Goal: Information Seeking & Learning: Check status

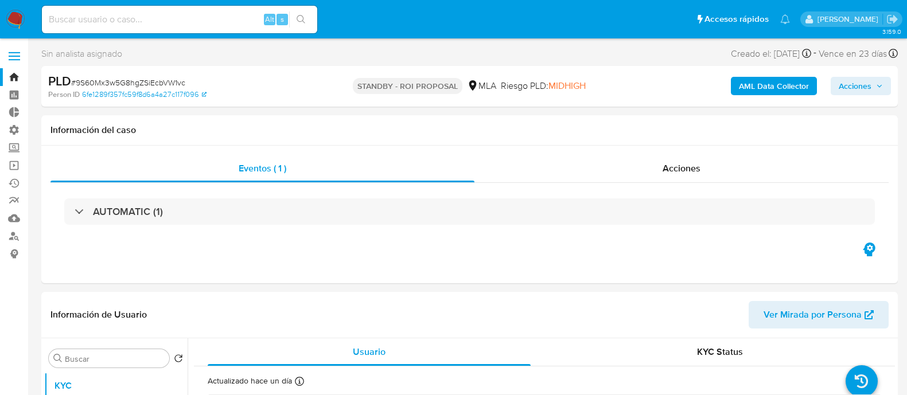
select select "10"
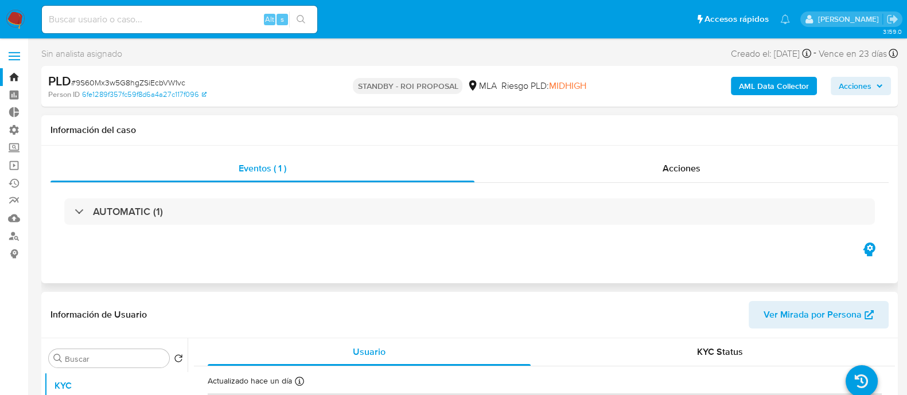
click at [712, 184] on div "AUTOMATIC (1)" at bounding box center [469, 211] width 838 height 57
click at [711, 176] on div "Acciones" at bounding box center [681, 169] width 414 height 28
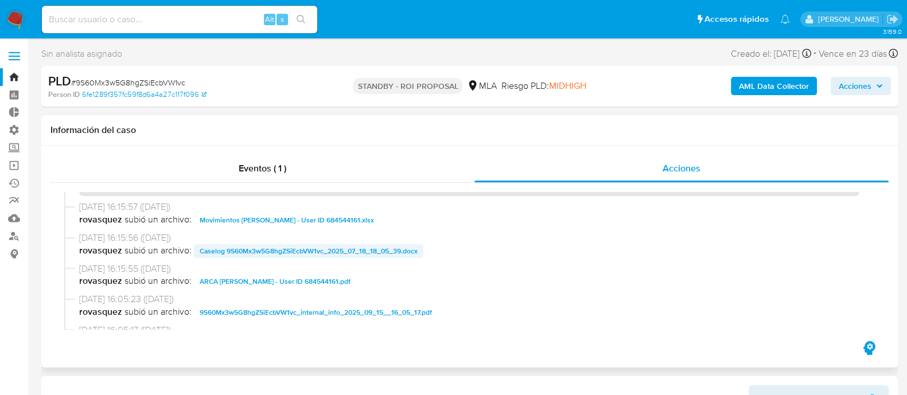
scroll to position [71, 0]
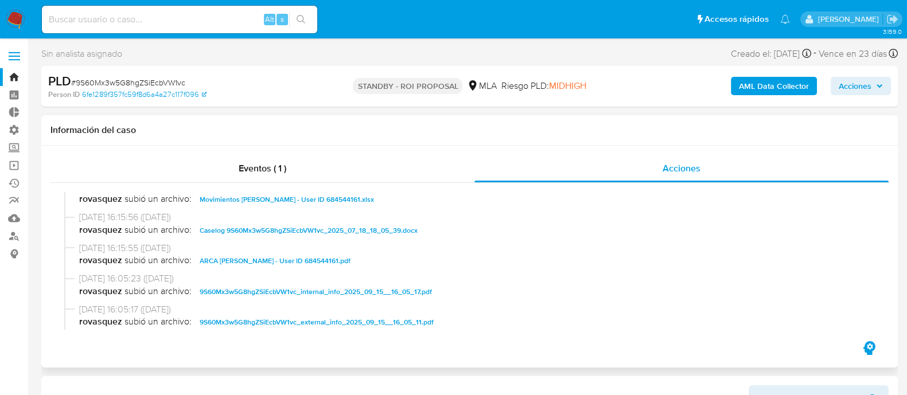
click at [330, 222] on span "15/09/2025 16:15:56 (hace un día)" at bounding box center [474, 217] width 791 height 13
click at [330, 228] on span "Caselog 9S60Mx3w5G8hgZSiEcbVW1vc_2025_07_18_18_05_39.docx" at bounding box center [309, 231] width 218 height 14
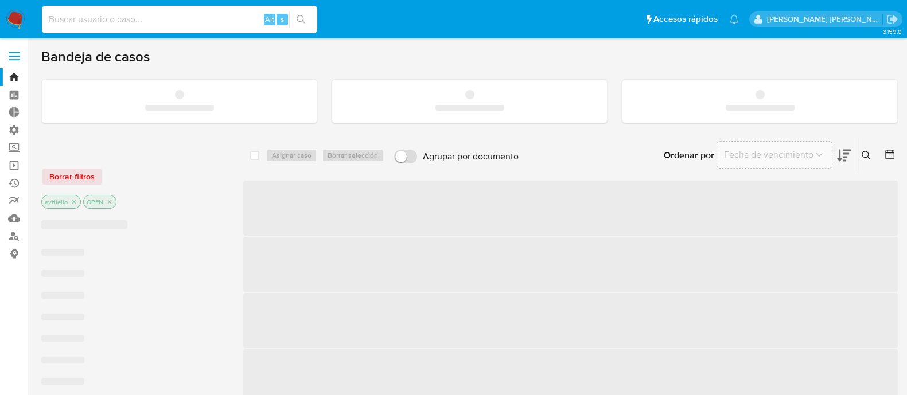
click at [209, 21] on input at bounding box center [179, 19] width 275 height 15
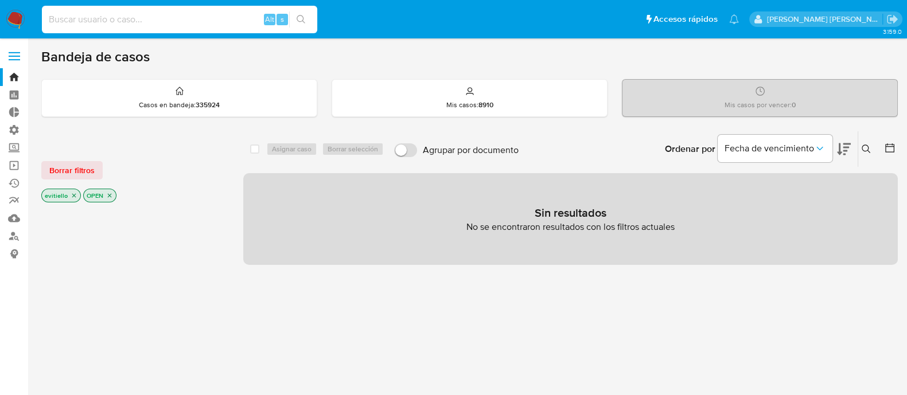
paste input "rSQgJWAPyXC53adBsaDVoTtm"
type input "rSQgJWAPyXC53adBsaDVoTtm"
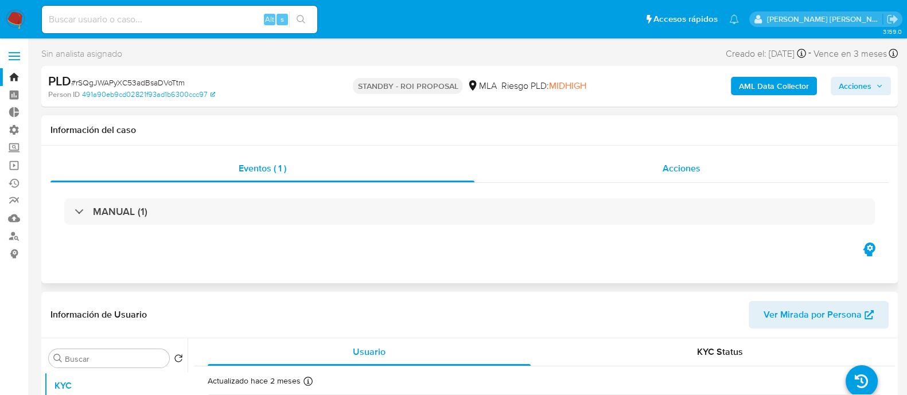
click at [716, 182] on div "Acciones" at bounding box center [681, 169] width 414 height 28
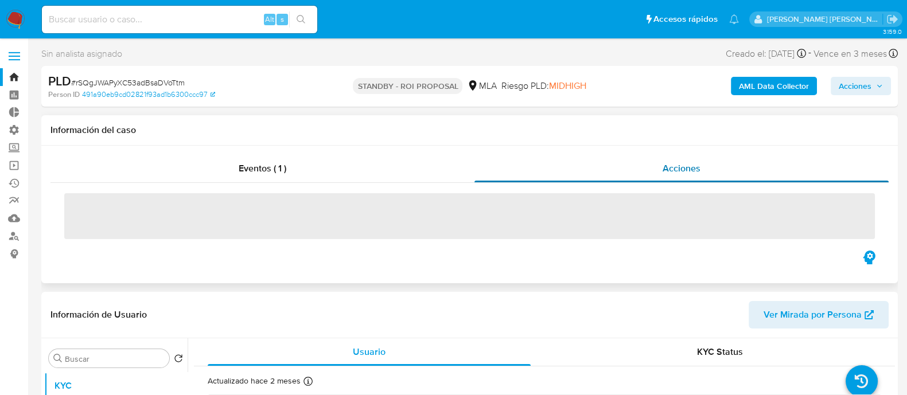
select select "10"
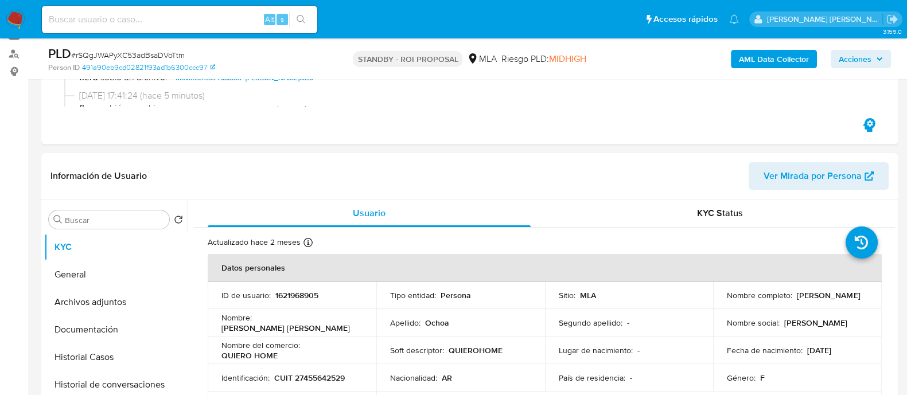
scroll to position [286, 0]
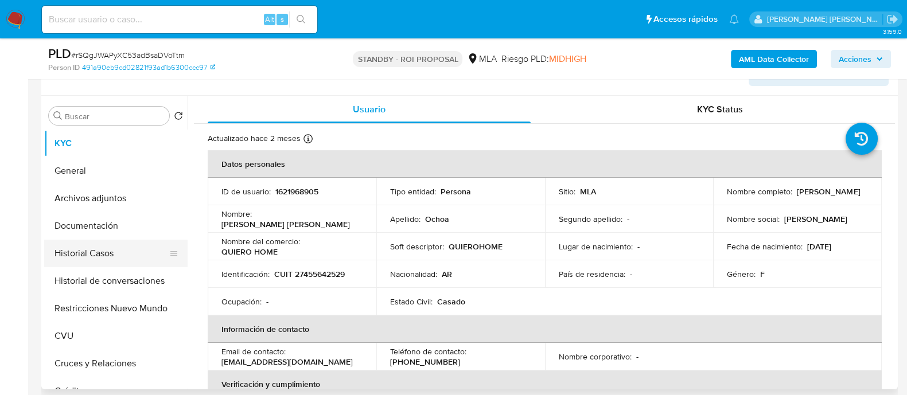
click at [100, 256] on button "Historial Casos" at bounding box center [111, 254] width 134 height 28
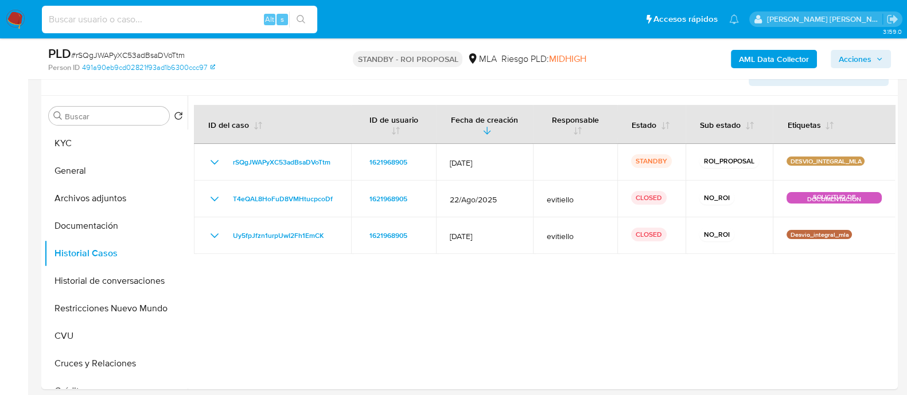
click at [212, 15] on input at bounding box center [179, 19] width 275 height 15
paste input "rSQgJWAPyXC53adBsaDVoTtm"
type input "rSQgJWAPyXC53adBsaDVoTtm"
click at [307, 15] on button "search-icon" at bounding box center [301, 19] width 24 height 16
click at [143, 192] on button "Archivos adjuntos" at bounding box center [111, 199] width 134 height 28
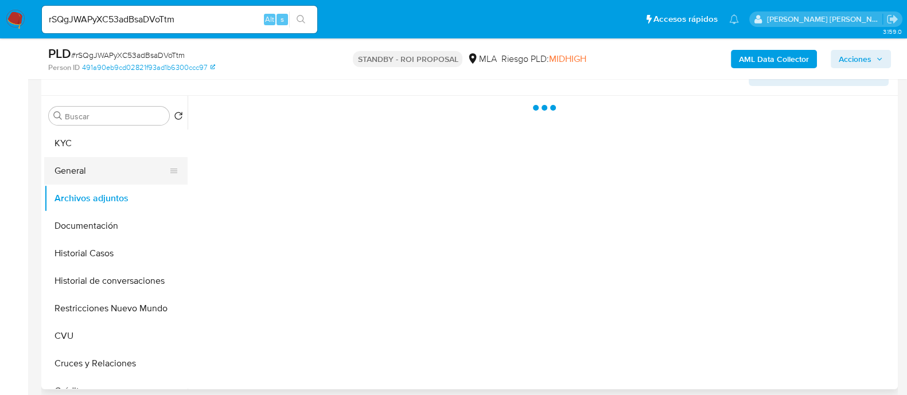
click at [126, 176] on button "General" at bounding box center [111, 171] width 134 height 28
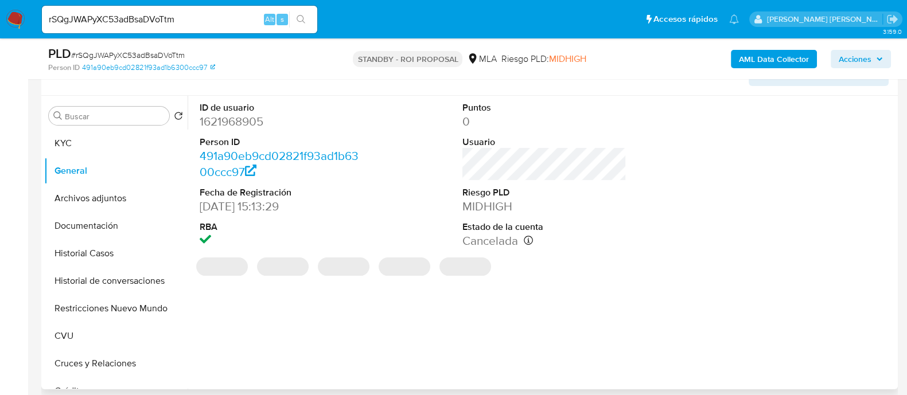
click at [234, 127] on dd "1621968905" at bounding box center [282, 122] width 164 height 16
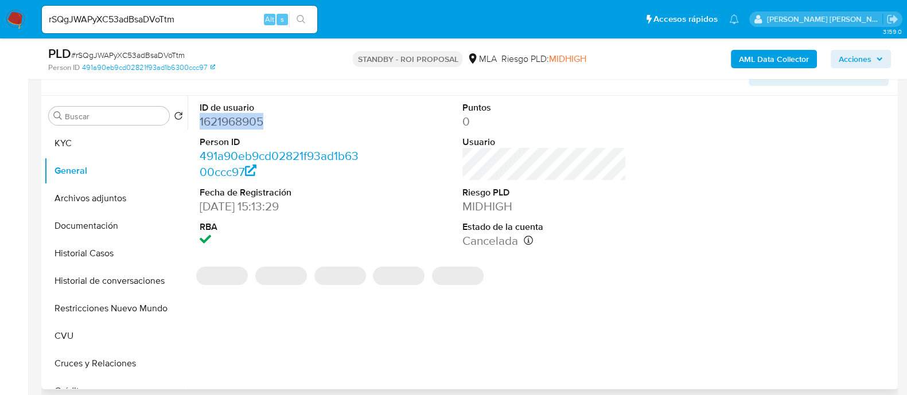
copy dd "1621968905"
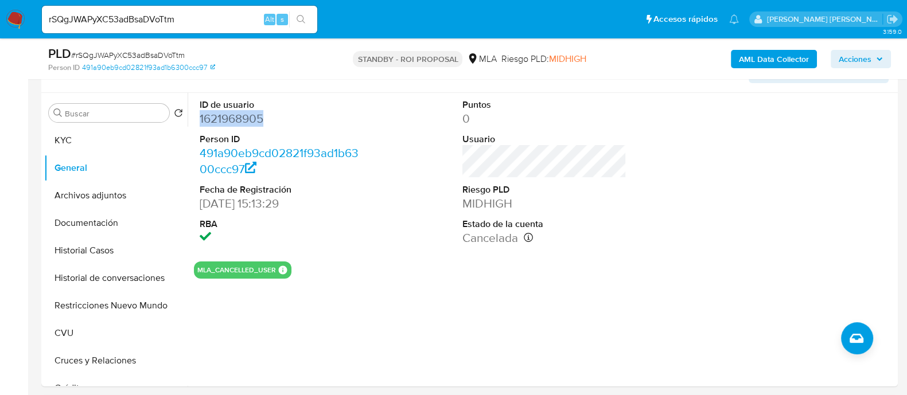
scroll to position [430, 0]
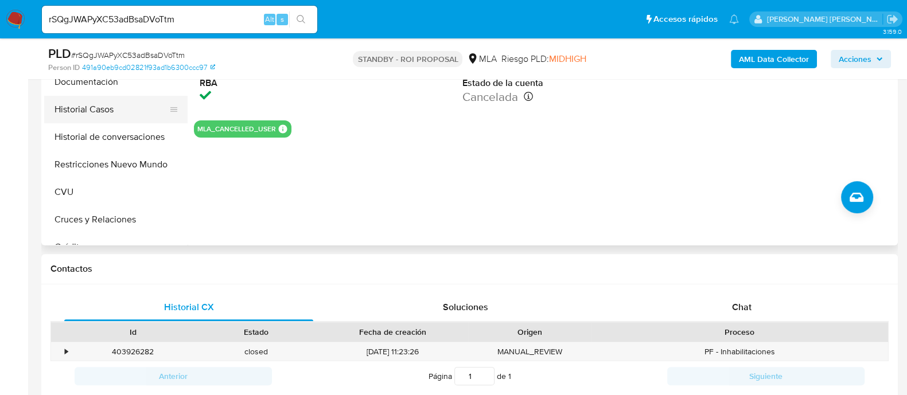
click at [111, 114] on button "Historial Casos" at bounding box center [111, 110] width 134 height 28
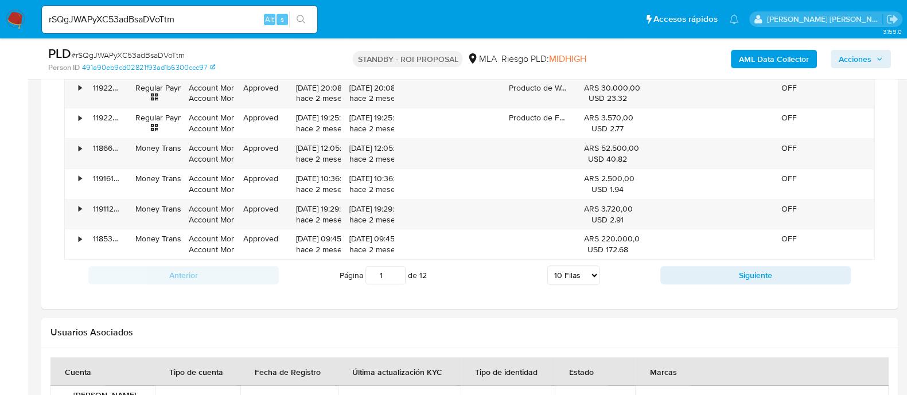
scroll to position [1308, 0]
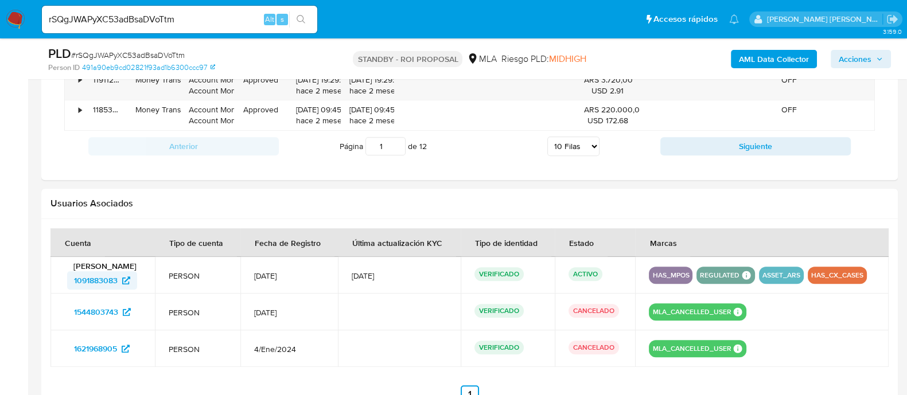
click at [107, 277] on span "1091883083" at bounding box center [96, 280] width 44 height 18
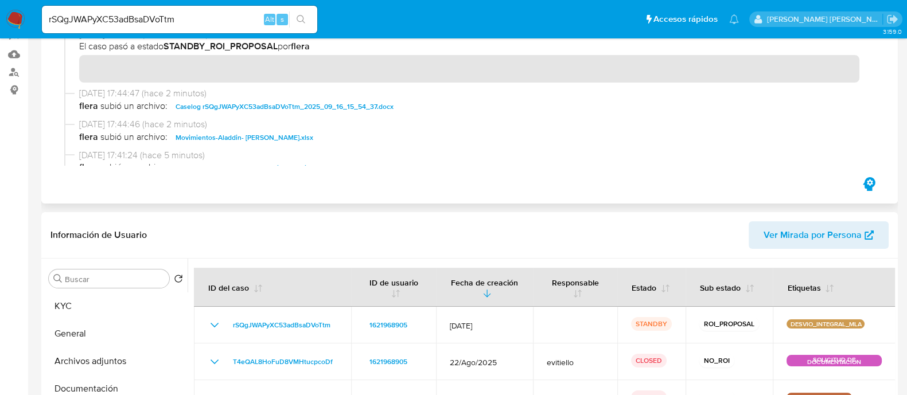
scroll to position [0, 0]
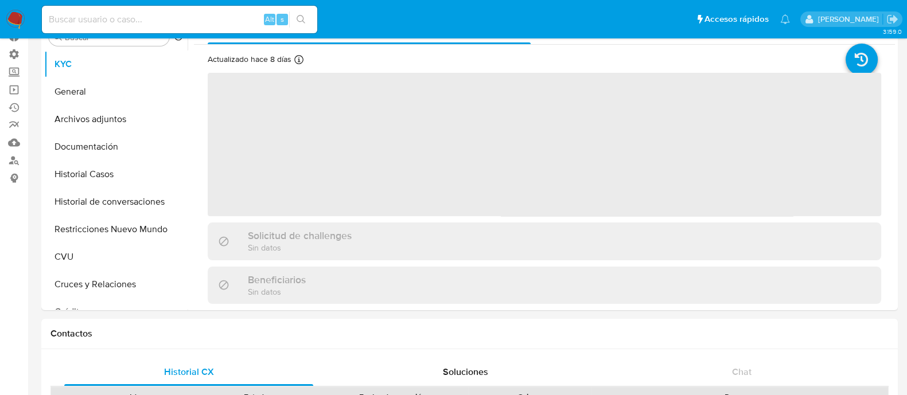
select select "10"
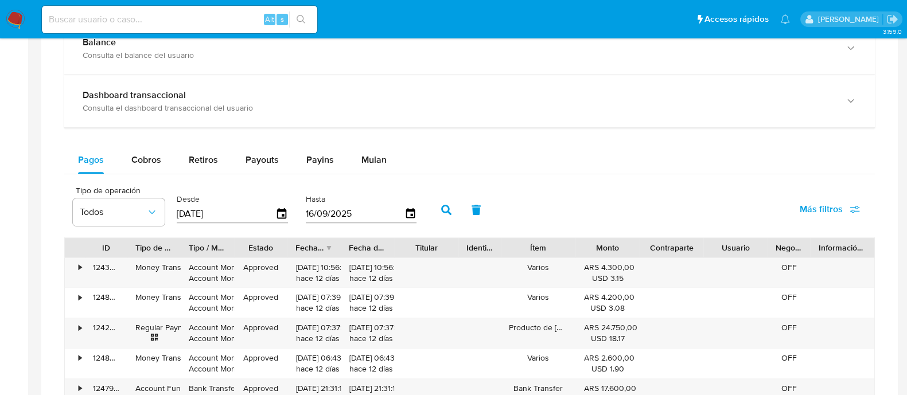
scroll to position [54, 0]
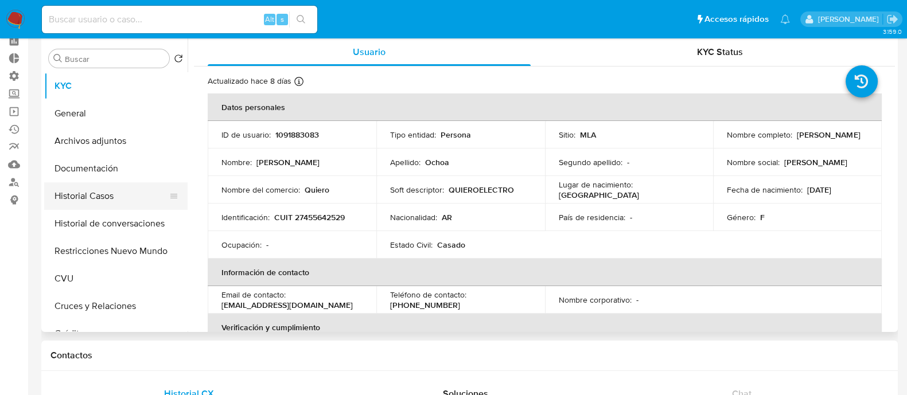
click at [128, 197] on button "Historial Casos" at bounding box center [111, 196] width 134 height 28
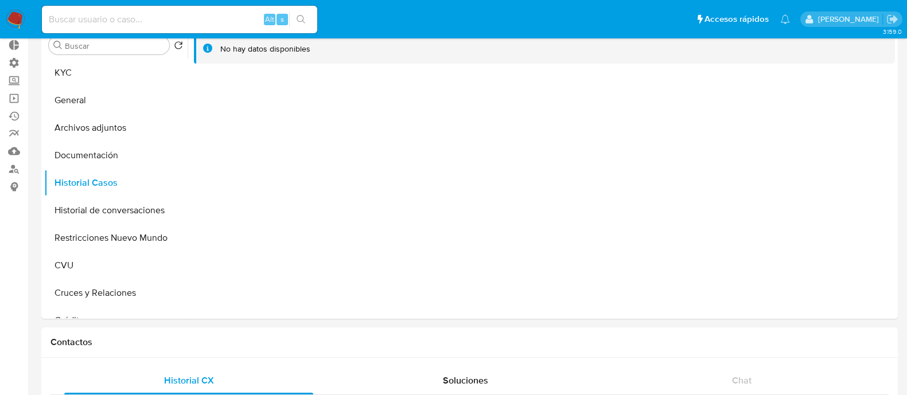
scroll to position [412, 0]
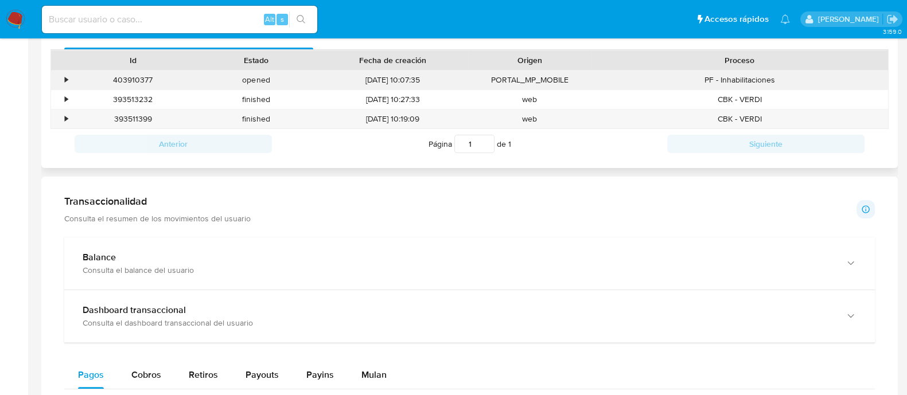
click at [66, 82] on div "•" at bounding box center [66, 80] width 3 height 11
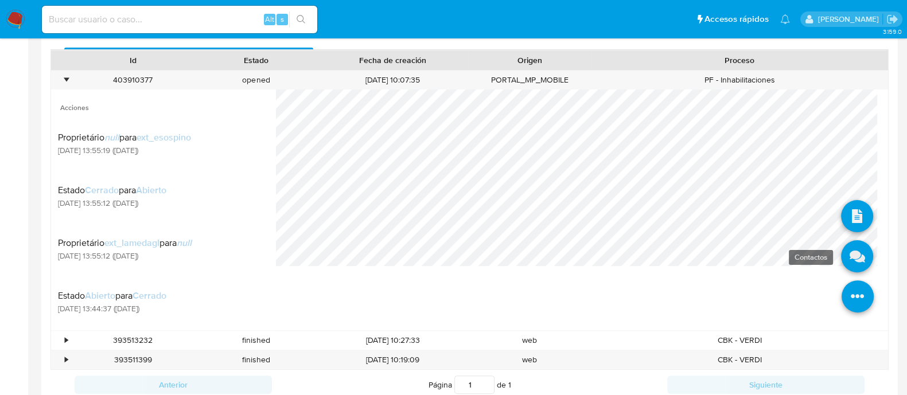
click at [841, 253] on icon at bounding box center [857, 256] width 32 height 32
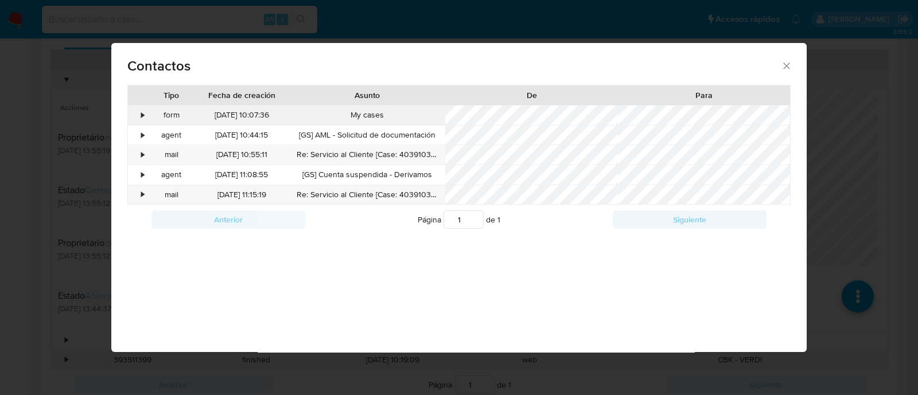
click at [143, 118] on div "•" at bounding box center [143, 115] width 3 height 11
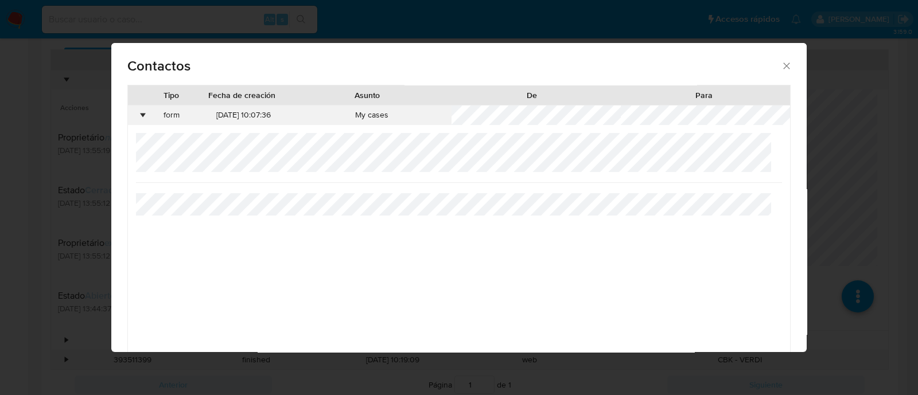
click at [142, 117] on div "•" at bounding box center [143, 115] width 3 height 11
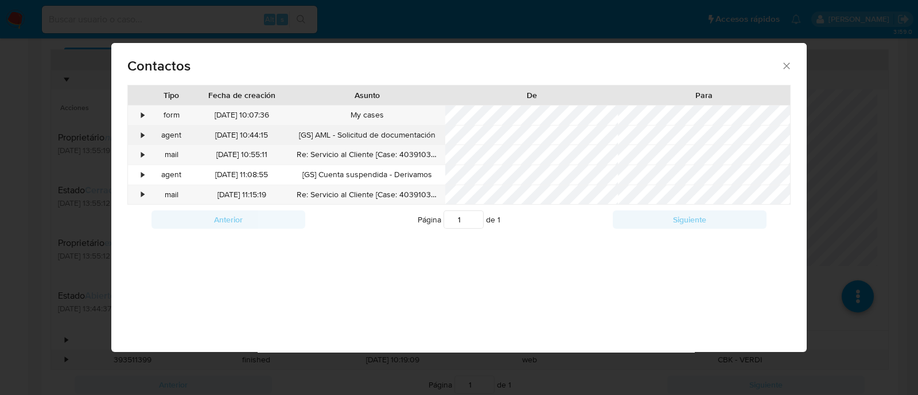
click at [143, 134] on div "•" at bounding box center [143, 135] width 3 height 11
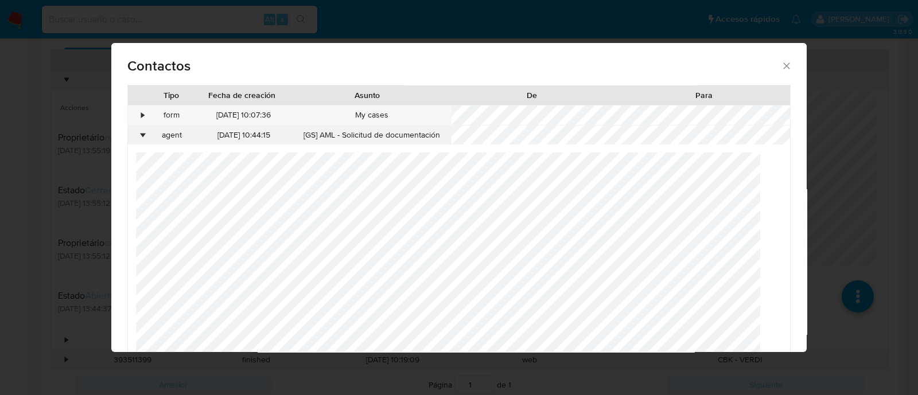
click at [143, 134] on div "•" at bounding box center [143, 135] width 3 height 11
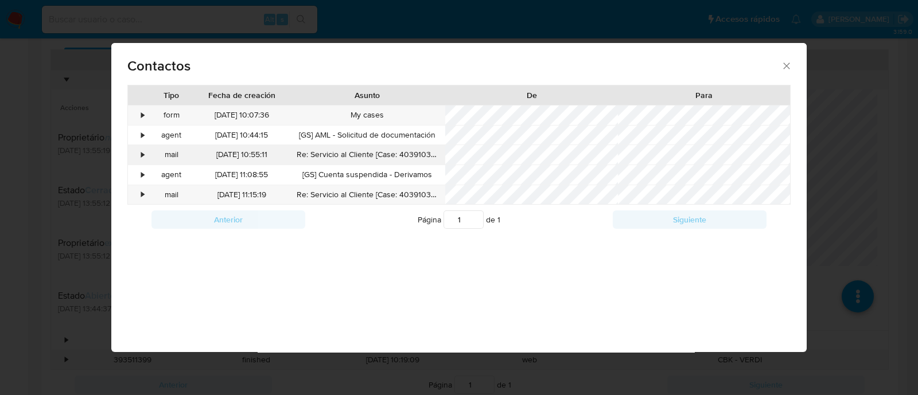
click at [143, 149] on div "•" at bounding box center [143, 154] width 3 height 11
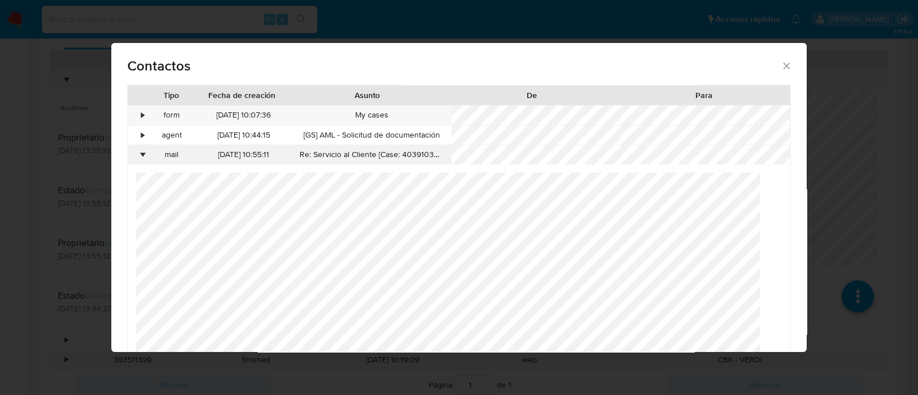
click at [143, 149] on div "•" at bounding box center [143, 154] width 3 height 11
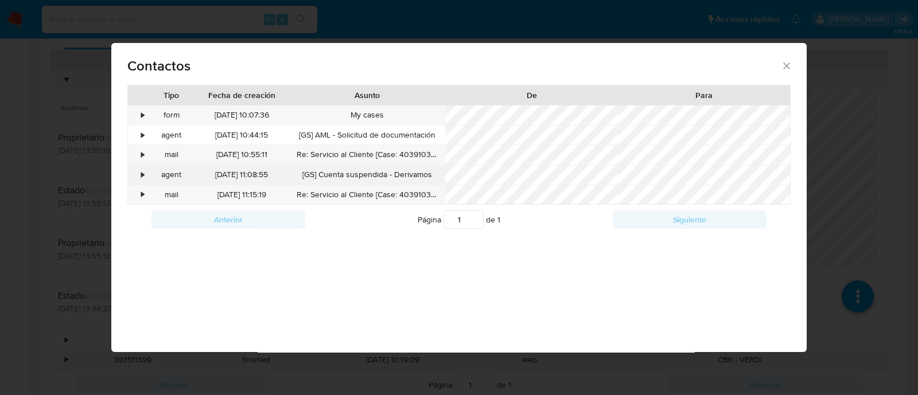
click at [142, 168] on div "•" at bounding box center [138, 175] width 20 height 20
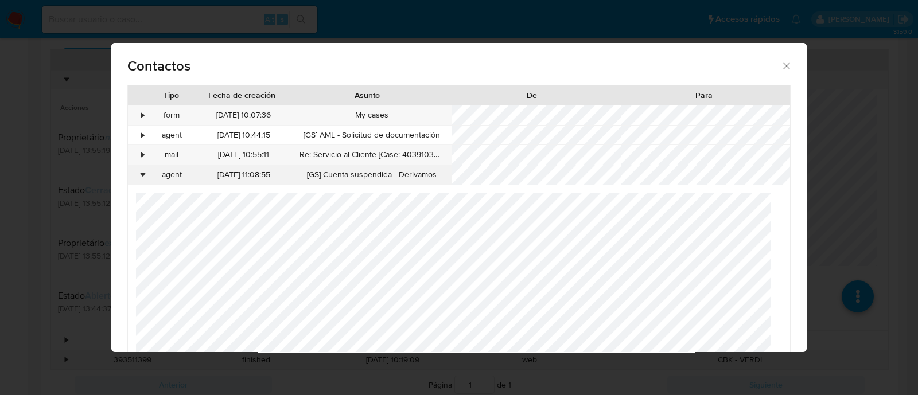
click at [142, 168] on div "•" at bounding box center [138, 175] width 20 height 20
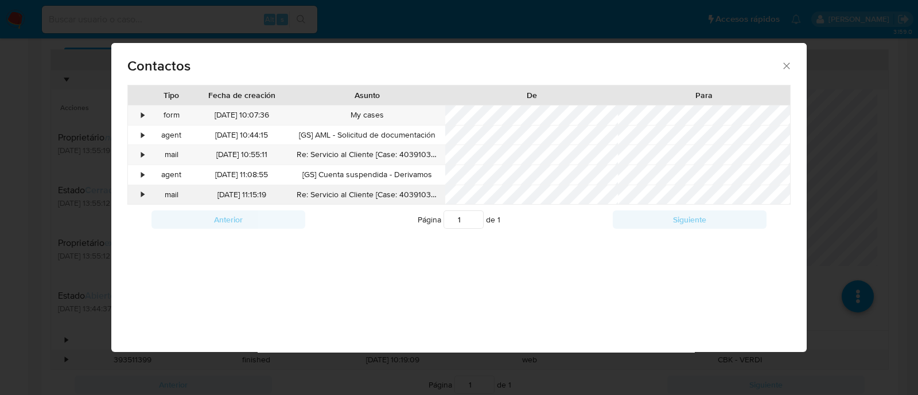
click at [142, 189] on div "•" at bounding box center [143, 194] width 3 height 11
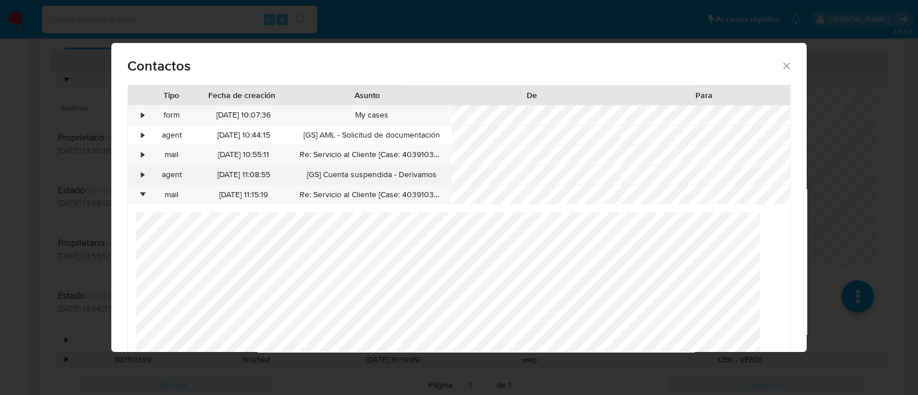
click at [141, 179] on div "•" at bounding box center [138, 175] width 20 height 20
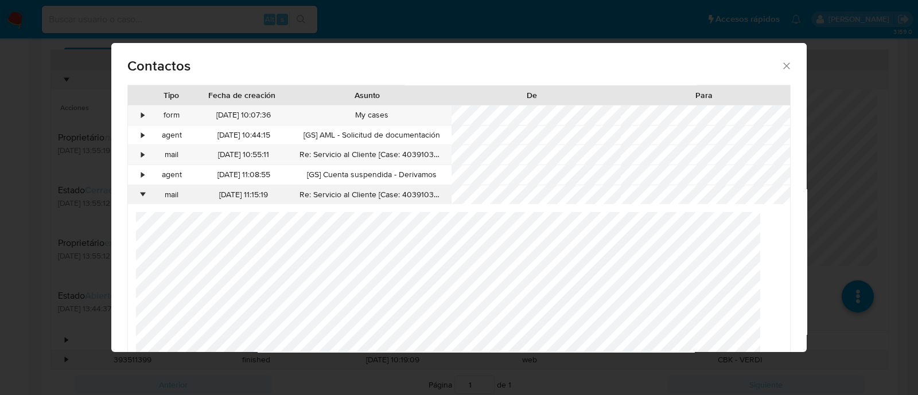
click at [141, 199] on div "•" at bounding box center [138, 195] width 20 height 20
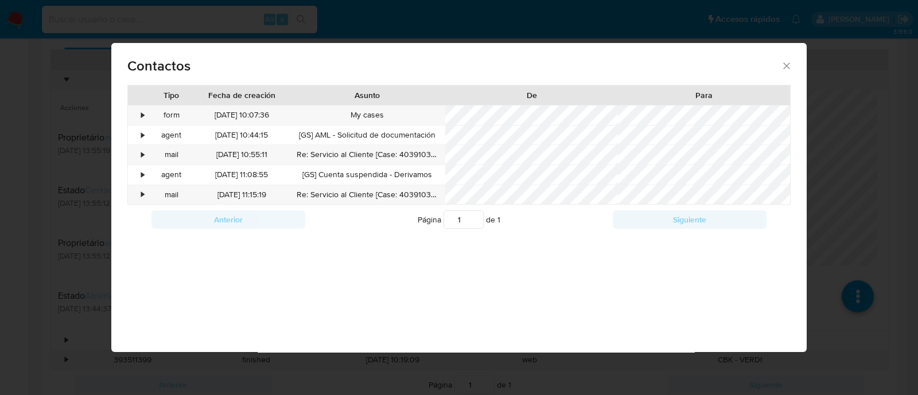
click at [786, 64] on icon "close" at bounding box center [786, 65] width 11 height 11
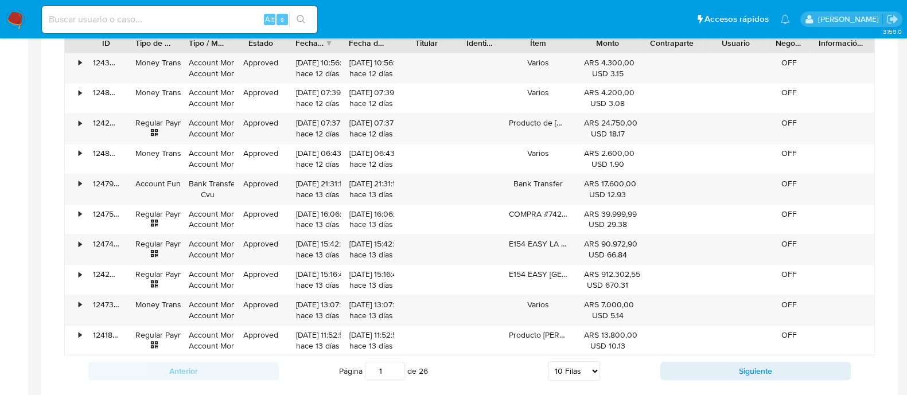
scroll to position [1130, 0]
